Goal: Information Seeking & Learning: Learn about a topic

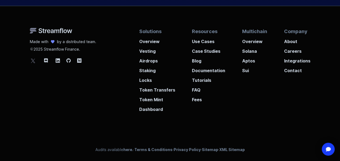
scroll to position [2049, 0]
click at [295, 45] on p "About" at bounding box center [297, 40] width 26 height 10
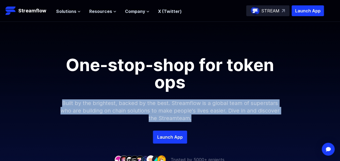
drag, startPoint x: 58, startPoint y: 104, endPoint x: 256, endPoint y: 129, distance: 200.0
click at [256, 129] on p "Built by the brightest, backed by the best. Streamflow is a global team of supe…" at bounding box center [170, 111] width 231 height 40
copy p "Built by the brightest, backed by the best. Streamflow is a global team of supe…"
